Goal: Information Seeking & Learning: Learn about a topic

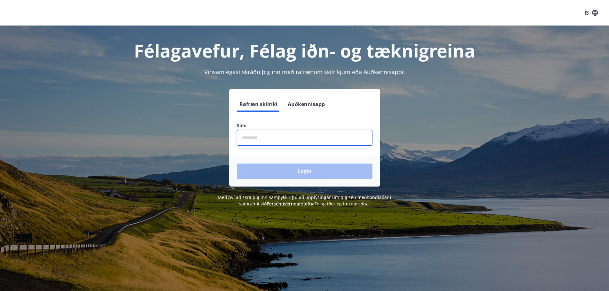
drag, startPoint x: 248, startPoint y: 138, endPoint x: 257, endPoint y: 138, distance: 9.3
click at [249, 138] on input "phone" at bounding box center [304, 138] width 135 height 16
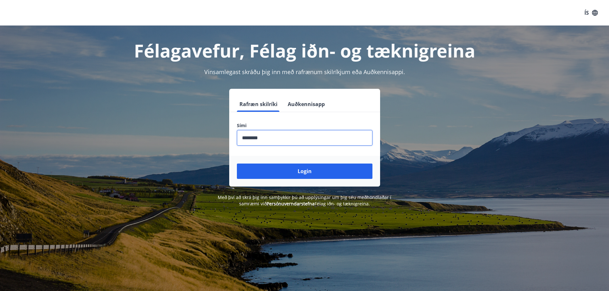
type input "********"
click at [237, 164] on button "Login" at bounding box center [304, 171] width 135 height 15
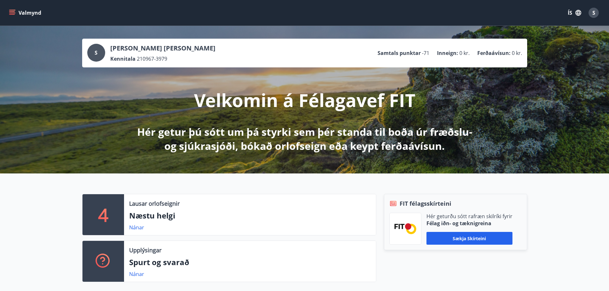
click at [13, 11] on icon "menu" at bounding box center [12, 13] width 6 height 6
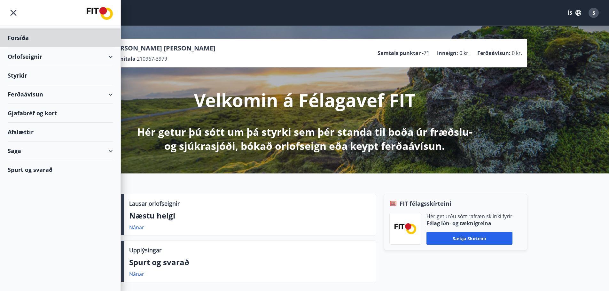
click at [23, 73] on div "Styrkir" at bounding box center [60, 75] width 105 height 19
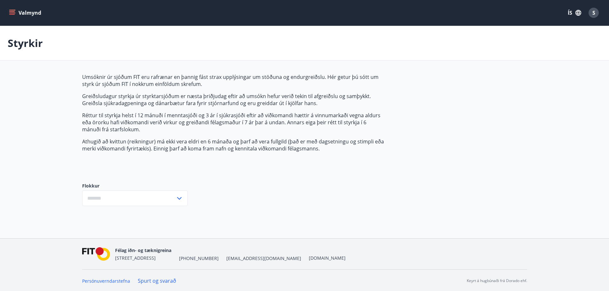
type input "***"
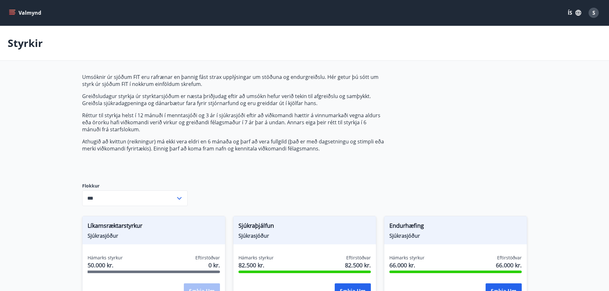
click at [12, 9] on button "Valmynd" at bounding box center [26, 13] width 36 height 12
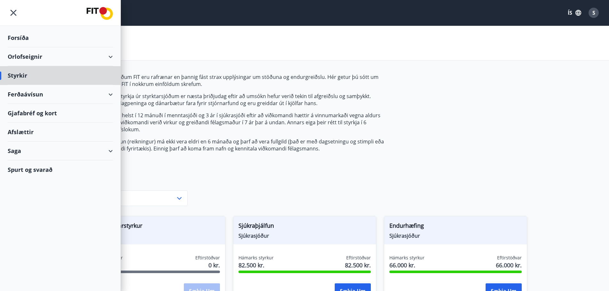
click at [16, 37] on div "Forsíða" at bounding box center [60, 37] width 105 height 19
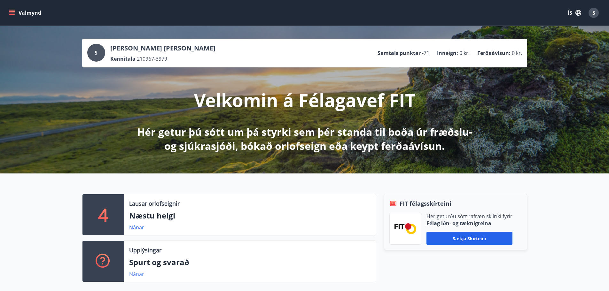
click at [133, 272] on link "Nánar" at bounding box center [136, 274] width 15 height 7
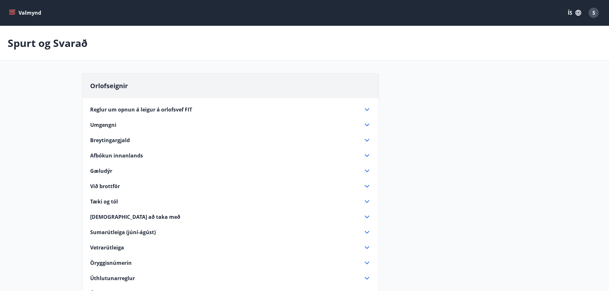
click at [12, 11] on icon "menu" at bounding box center [12, 13] width 6 height 6
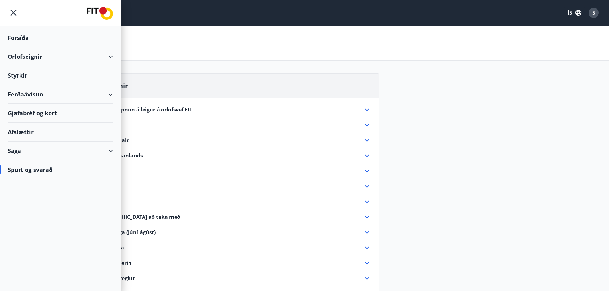
click at [112, 151] on div "Saga" at bounding box center [60, 151] width 105 height 19
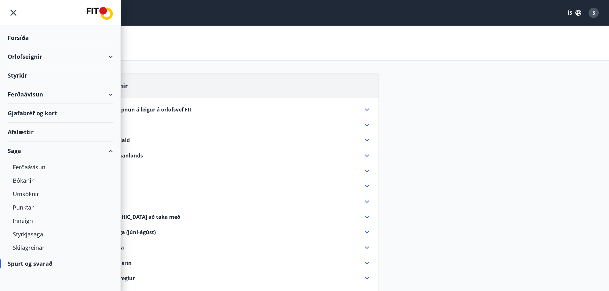
click at [20, 37] on div "Forsíða" at bounding box center [60, 37] width 105 height 19
